Goal: Information Seeking & Learning: Learn about a topic

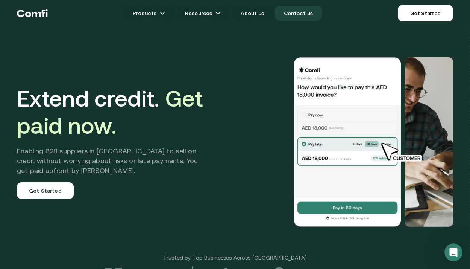
click at [298, 12] on link "Contact us" at bounding box center [298, 13] width 47 height 15
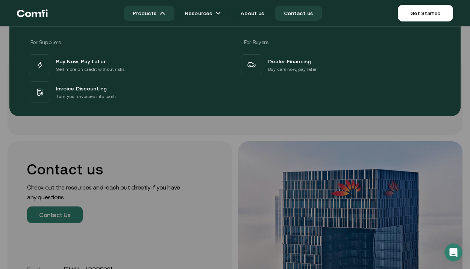
click at [150, 10] on link "Products" at bounding box center [149, 13] width 51 height 15
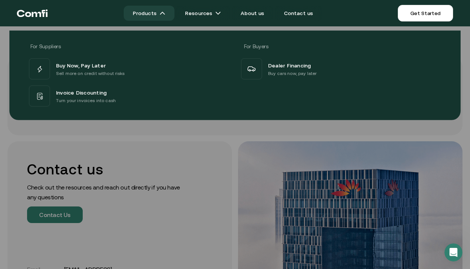
click at [150, 14] on link "Products" at bounding box center [149, 13] width 51 height 15
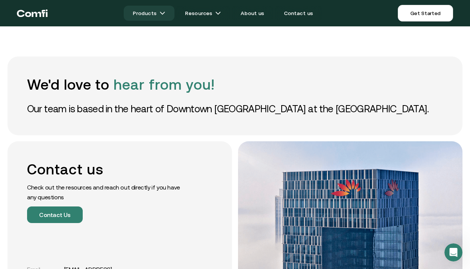
click at [165, 14] on img at bounding box center [162, 13] width 6 height 6
click at [143, 15] on link "Products" at bounding box center [149, 13] width 51 height 15
click at [40, 14] on icon "Return to the top of the Comfi home page" at bounding box center [36, 14] width 9 height 5
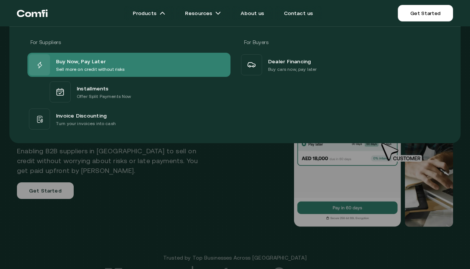
click at [70, 61] on span "Buy Now, Pay Later" at bounding box center [81, 60] width 50 height 9
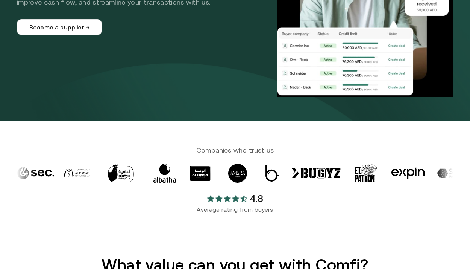
scroll to position [124, 0]
